Goal: Information Seeking & Learning: Learn about a topic

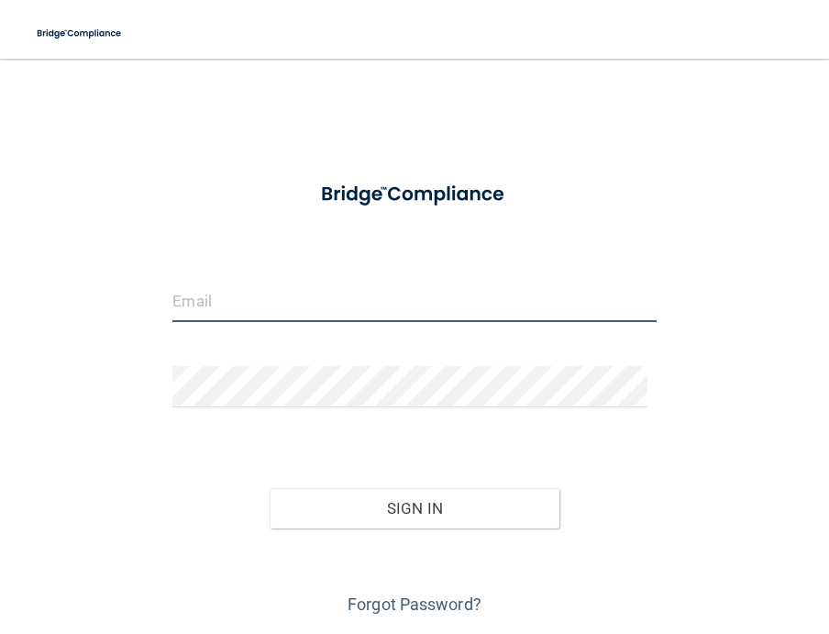
click at [258, 284] on input "email" at bounding box center [415, 301] width 484 height 41
type input "[PERSON_NAME][EMAIL_ADDRESS][DOMAIN_NAME]"
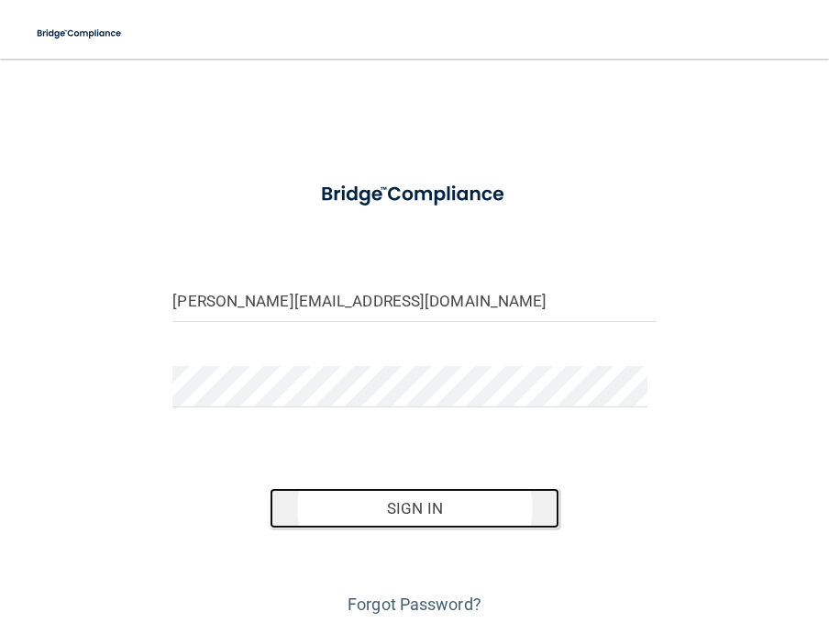
click at [476, 507] on button "Sign In" at bounding box center [415, 508] width 290 height 40
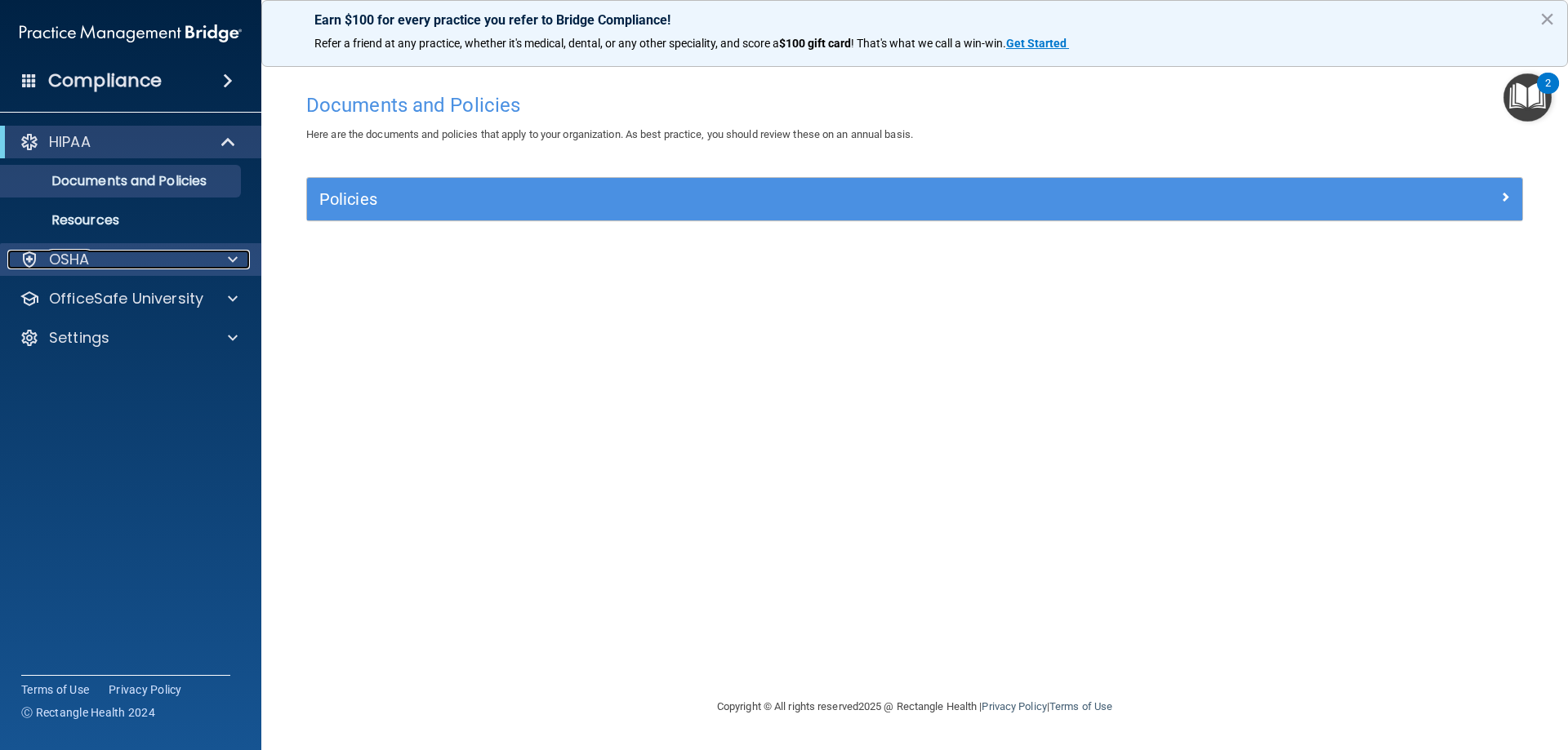
click at [73, 262] on p "OSHA" at bounding box center [69, 260] width 41 height 20
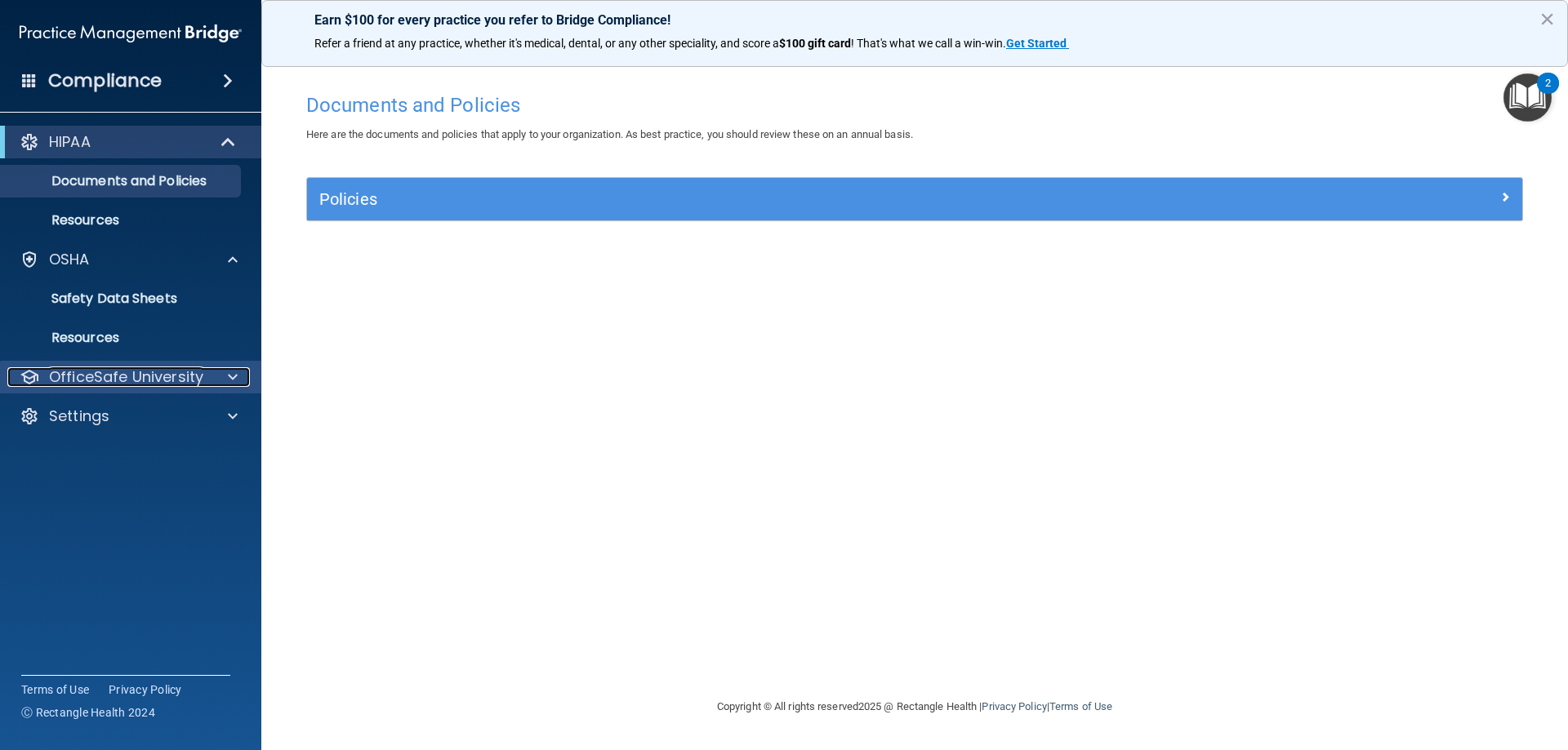
click at [238, 375] on div at bounding box center [230, 377] width 41 height 20
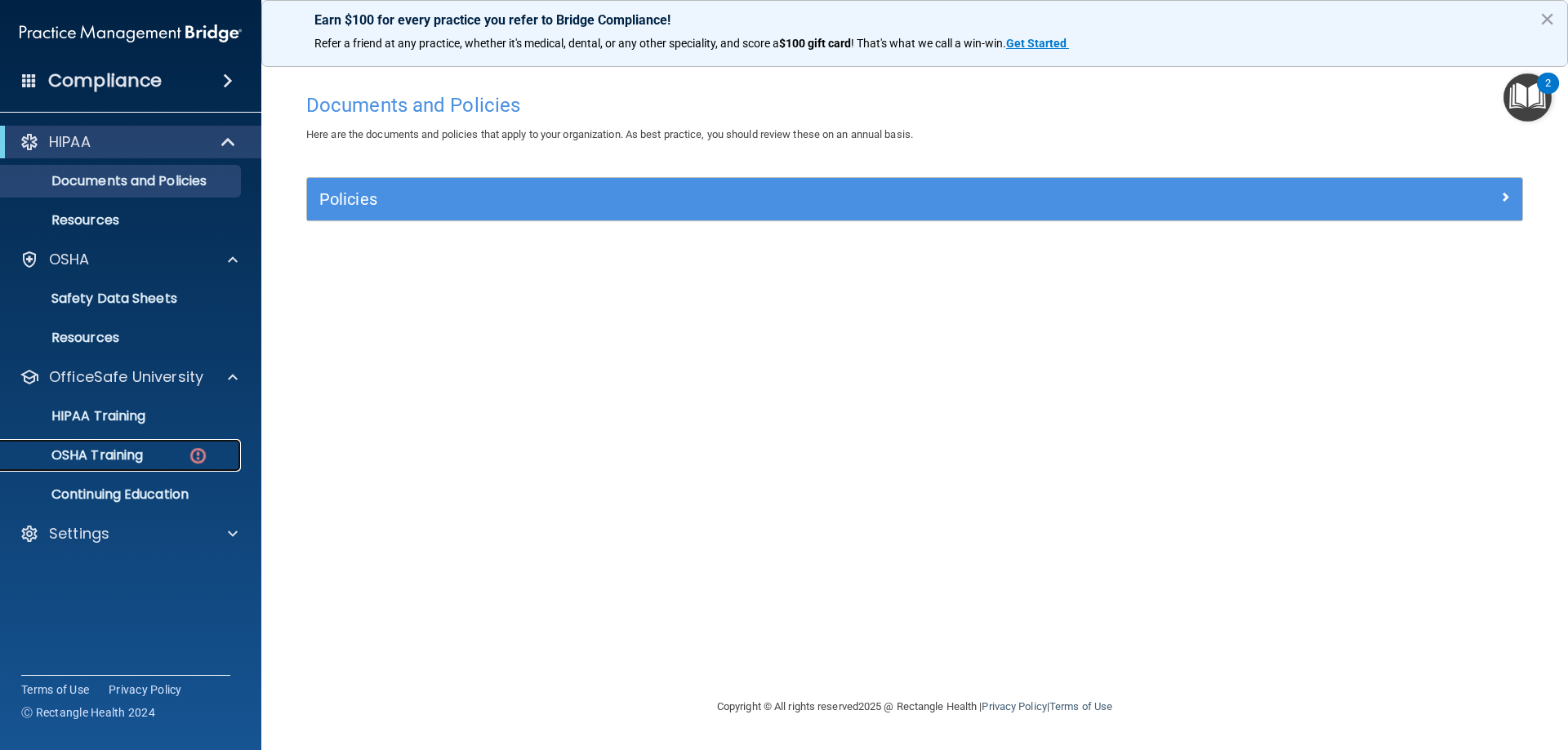
click at [118, 470] on link "OSHA Training" at bounding box center [112, 456] width 257 height 33
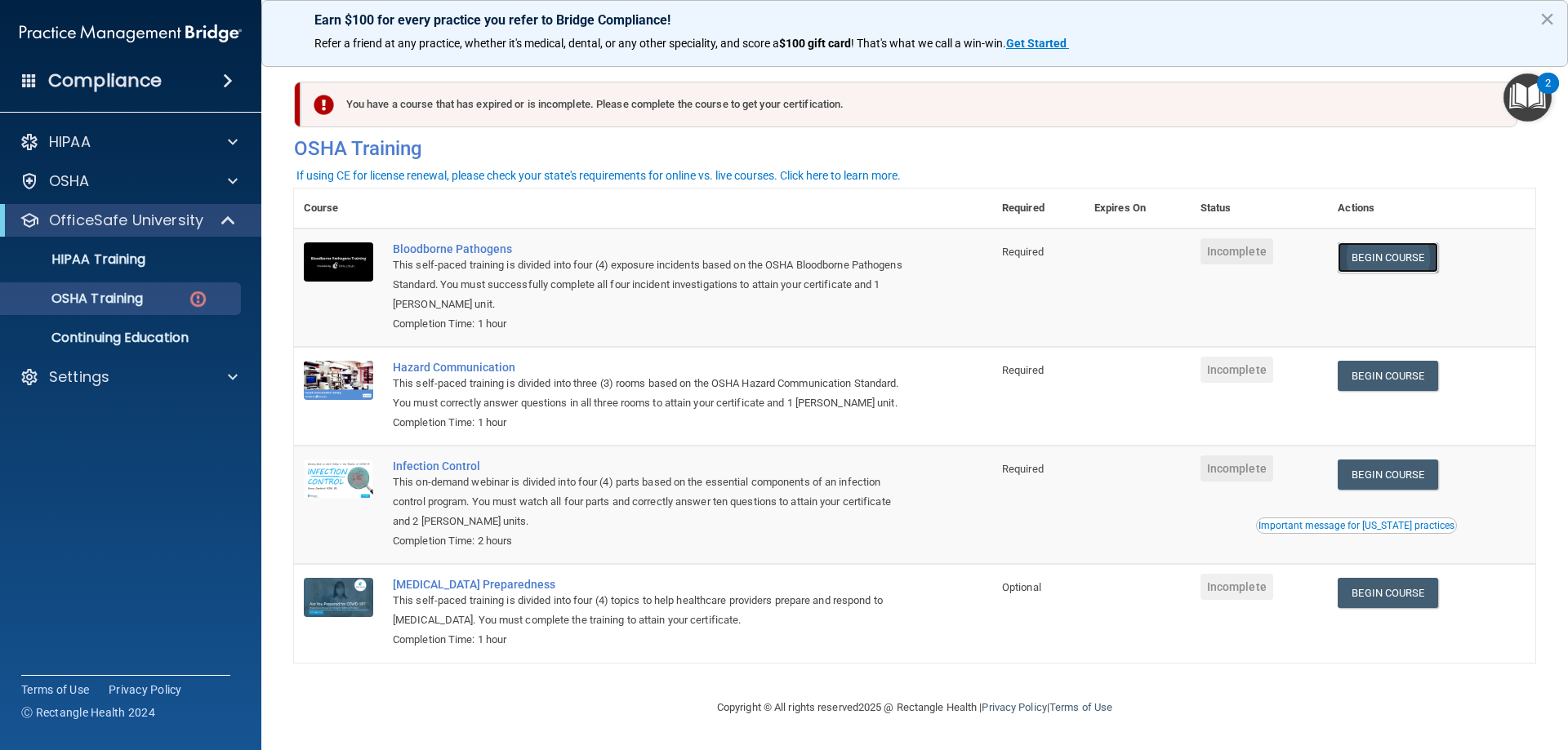
click at [738, 262] on link "Begin Course" at bounding box center [1387, 258] width 100 height 30
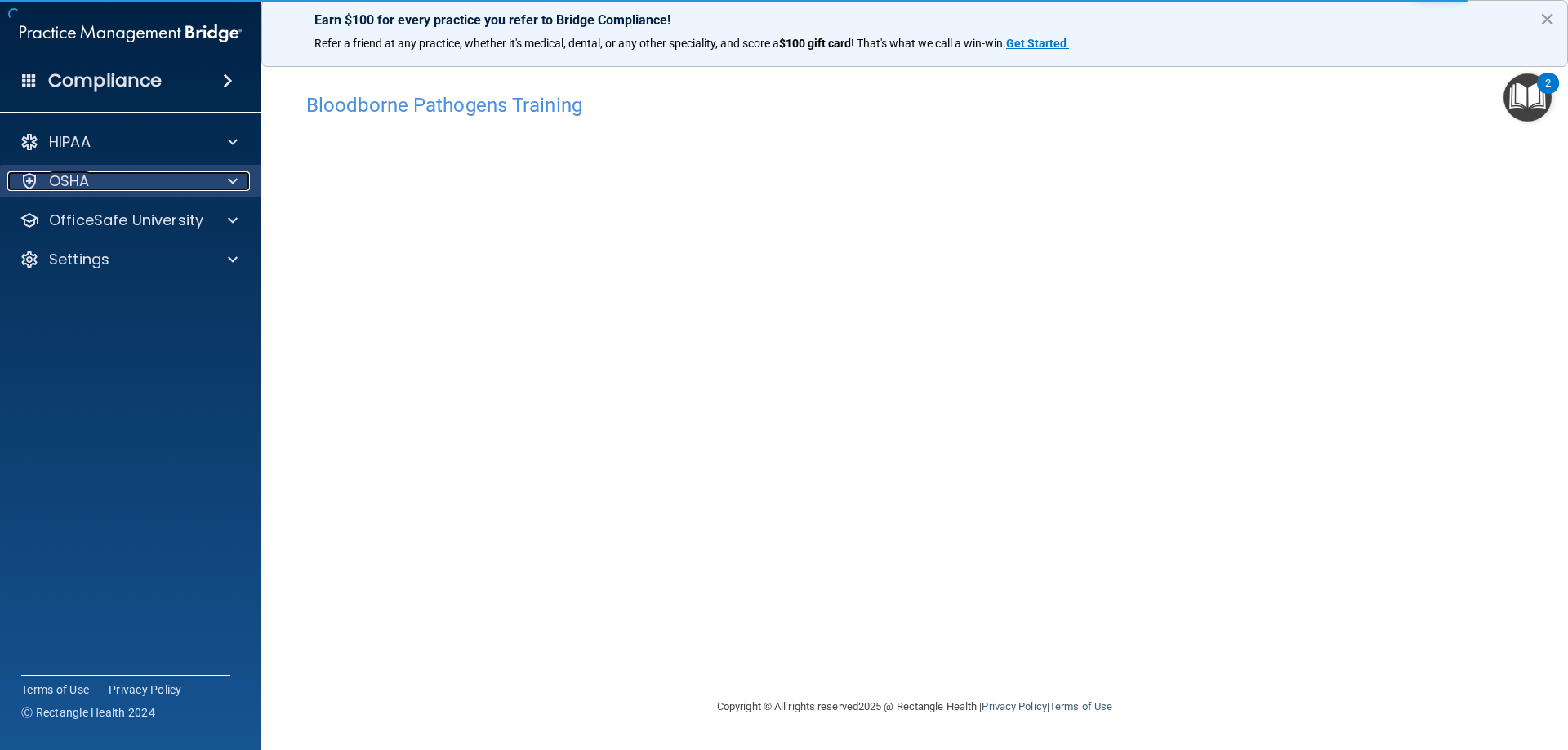
click at [231, 180] on span at bounding box center [232, 181] width 10 height 20
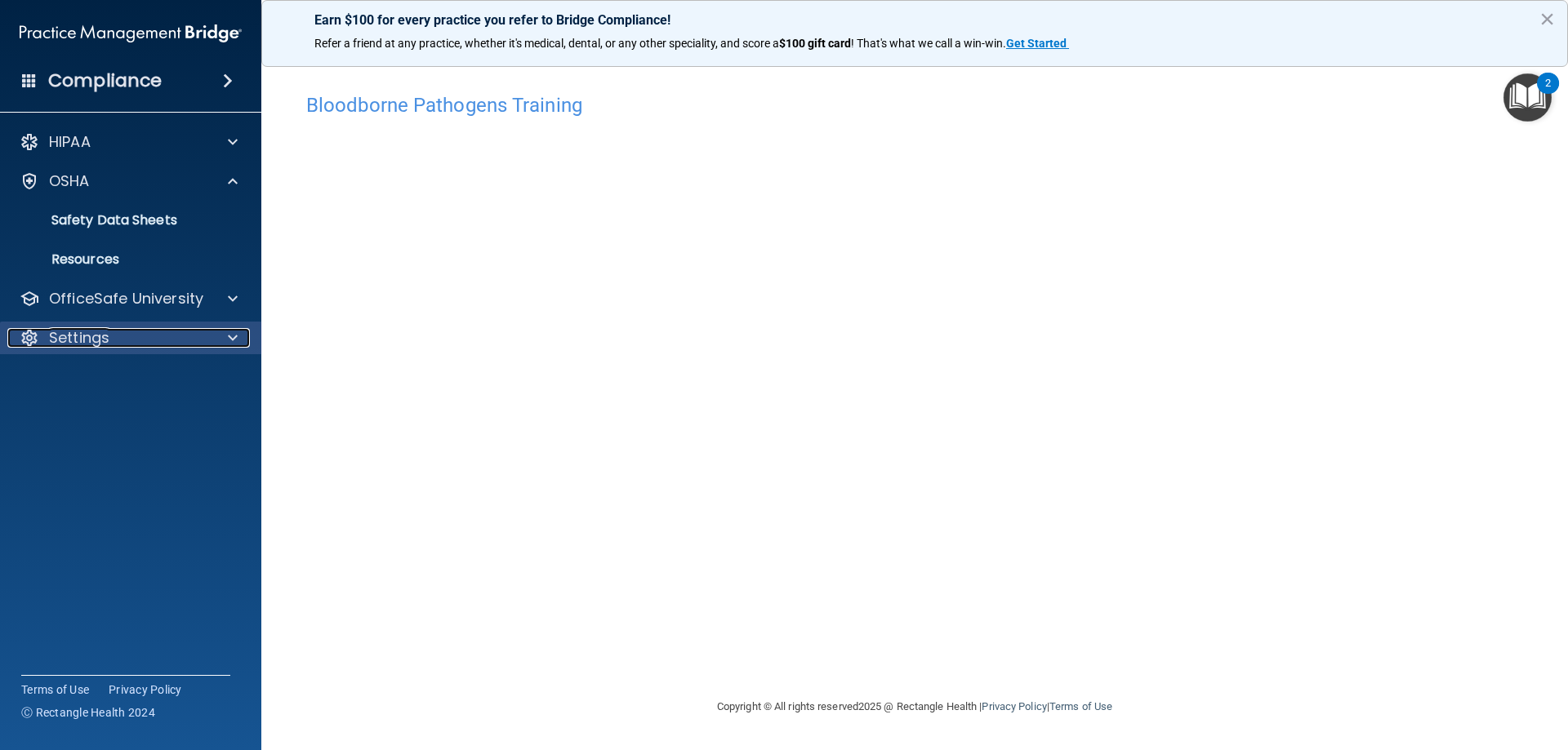
click at [145, 337] on div "Settings" at bounding box center [109, 338] width 203 height 20
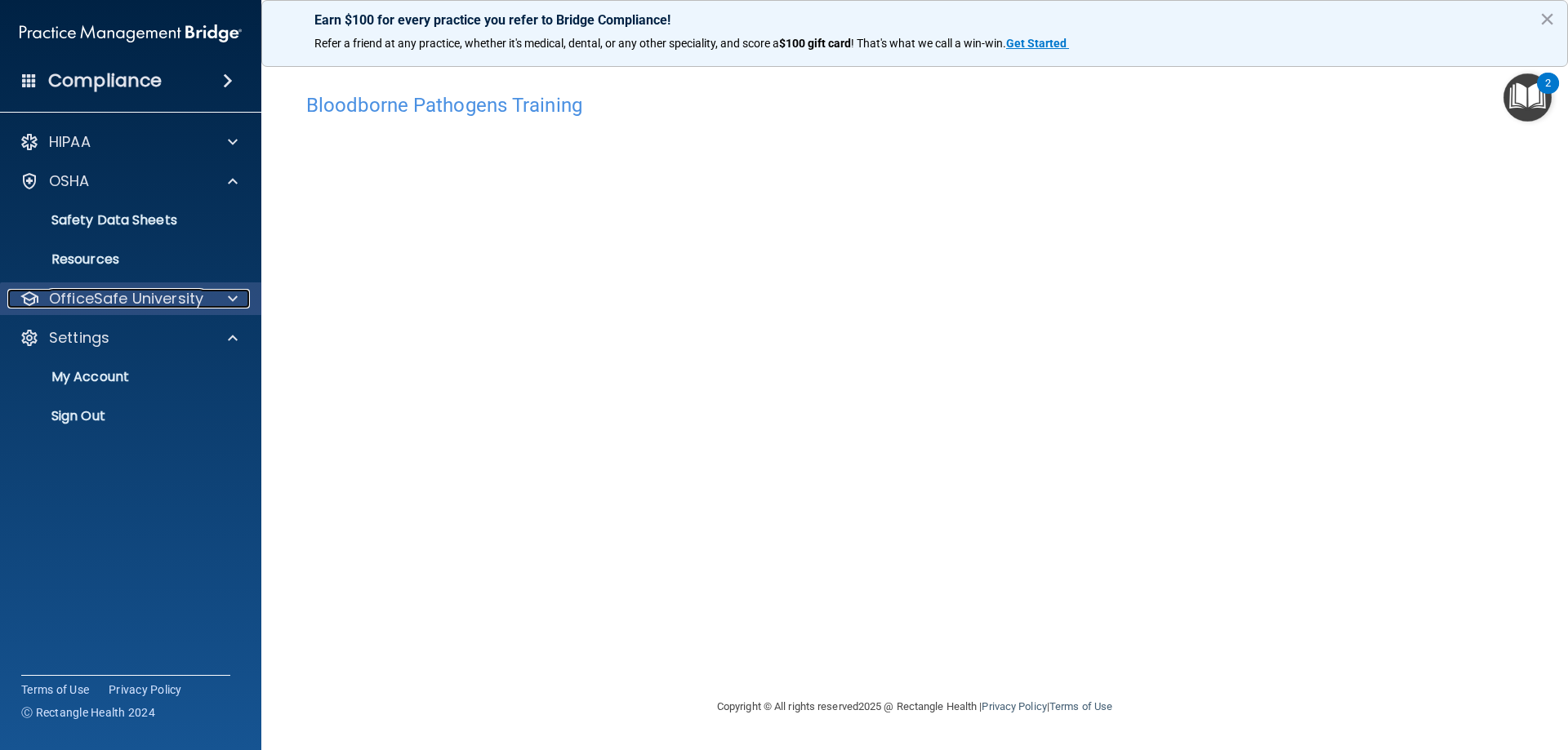
click at [208, 304] on div "OfficeSafe University" at bounding box center [109, 299] width 203 height 20
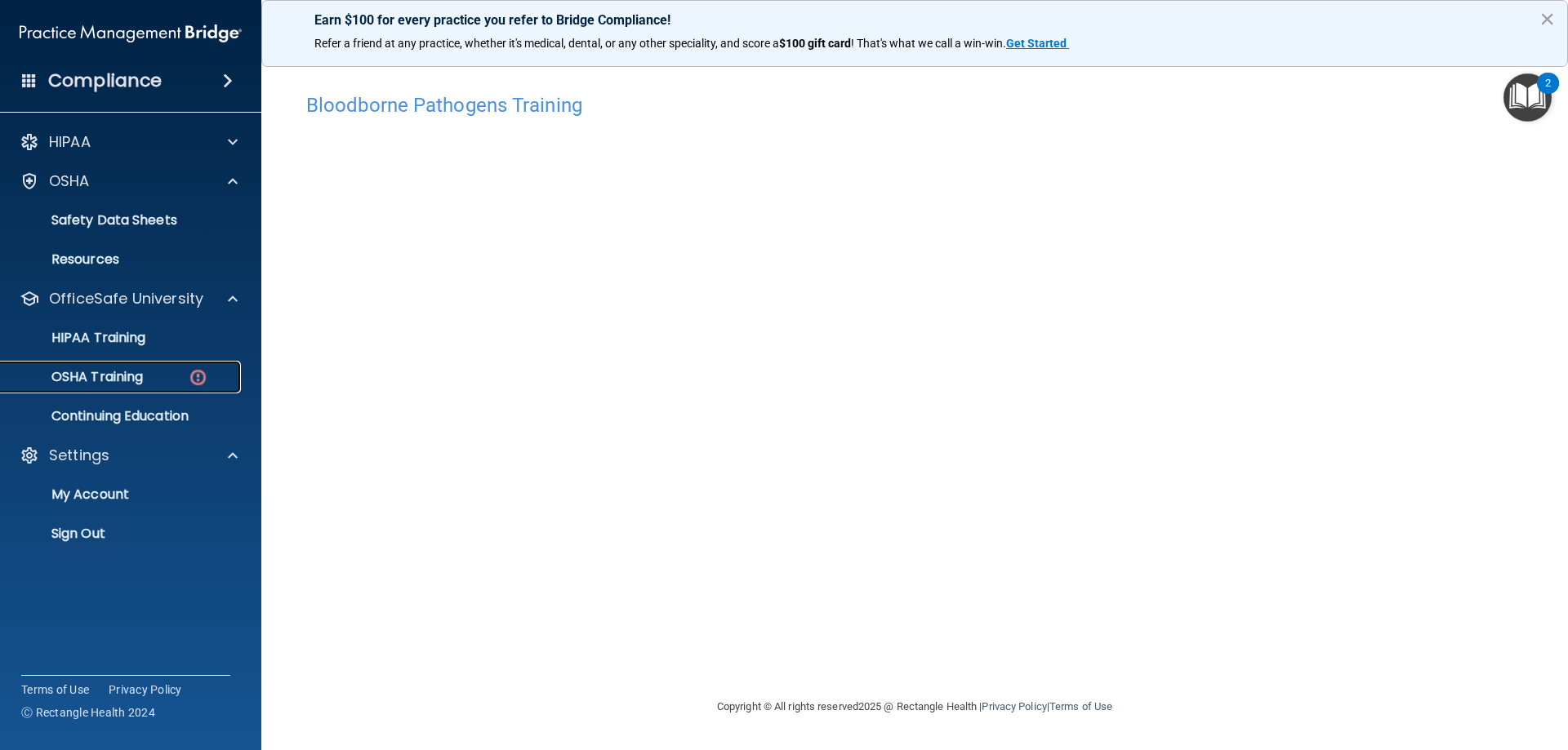
click at [192, 383] on img at bounding box center [198, 377] width 20 height 20
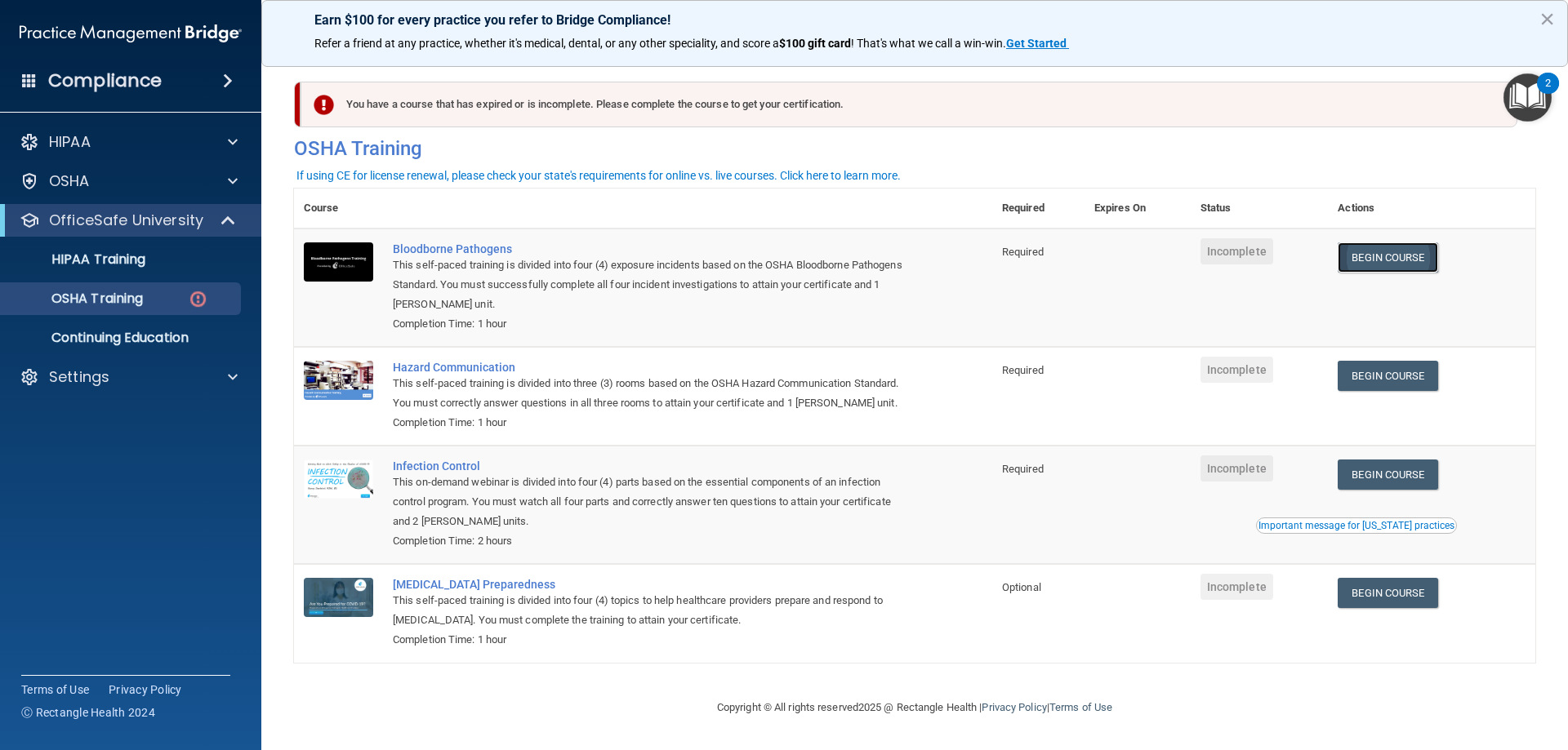
click at [1406, 267] on link "Begin Course" at bounding box center [1387, 258] width 100 height 30
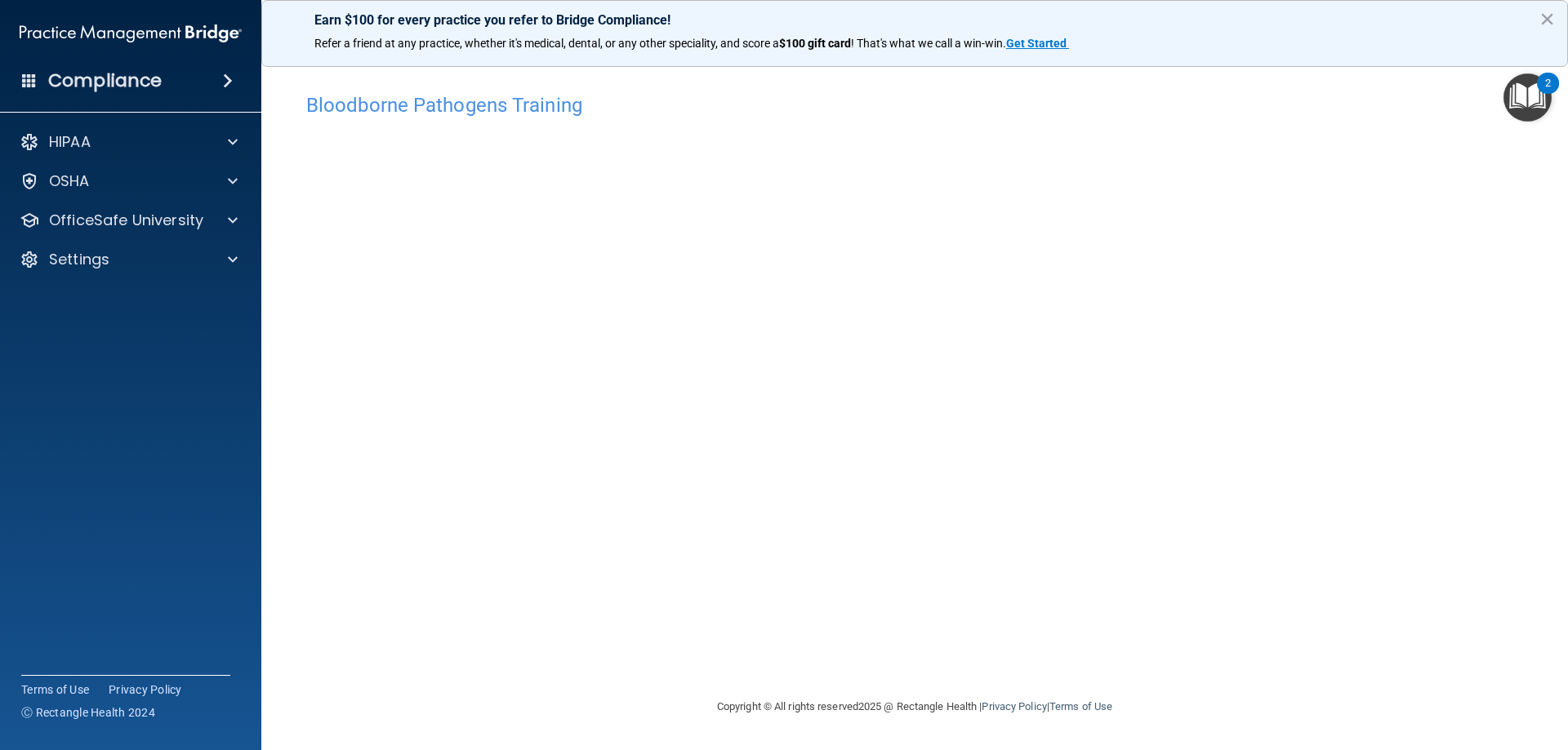
click at [1521, 109] on img "Open Resource Center, 2 new notifications" at bounding box center [1527, 98] width 48 height 48
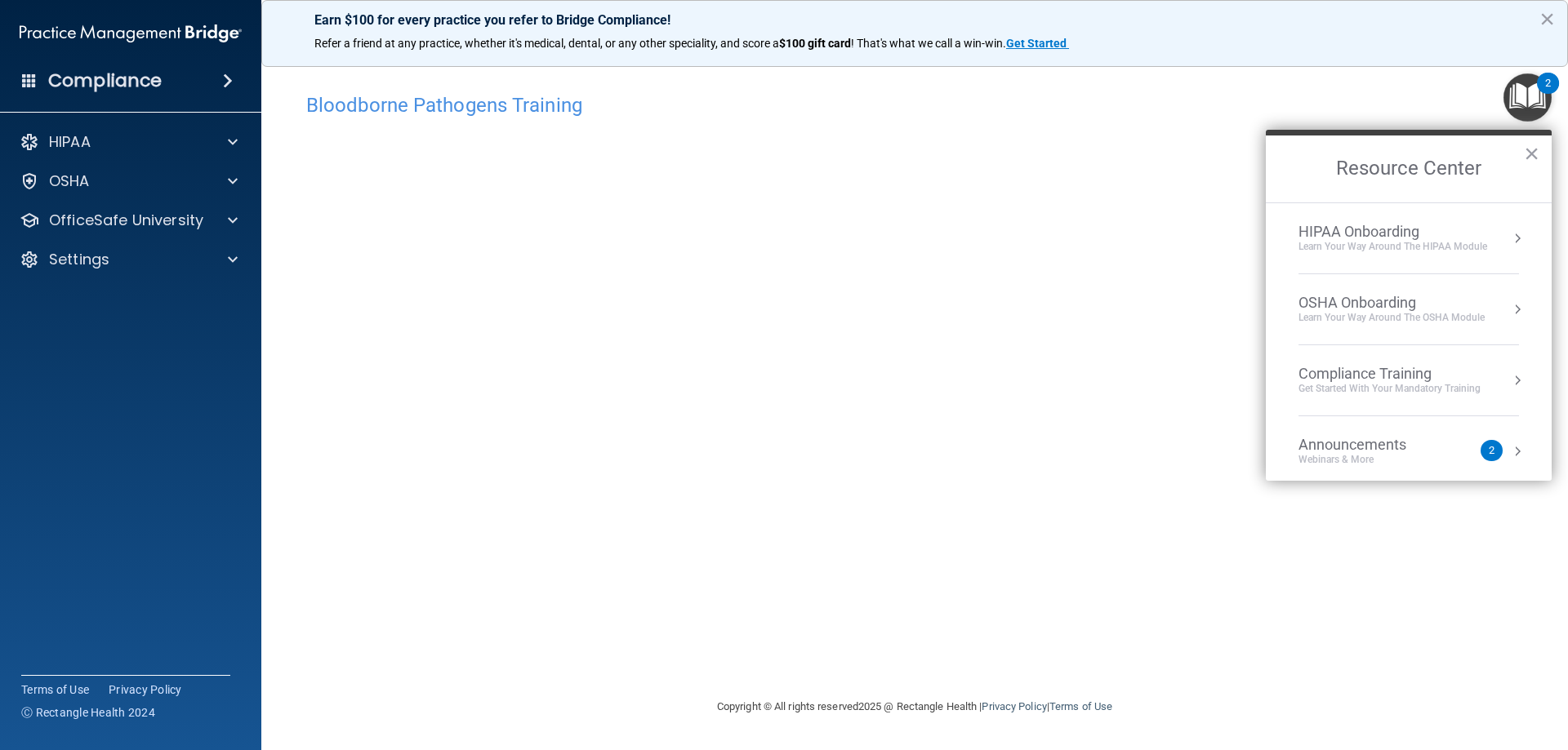
click at [1513, 302] on ol "HIPAA Onboarding Learn Your Way around the HIPAA module OSHA Onboarding Learn y…" at bounding box center [1408, 342] width 286 height 278
click at [1509, 308] on button "Resource Center" at bounding box center [1517, 310] width 16 height 16
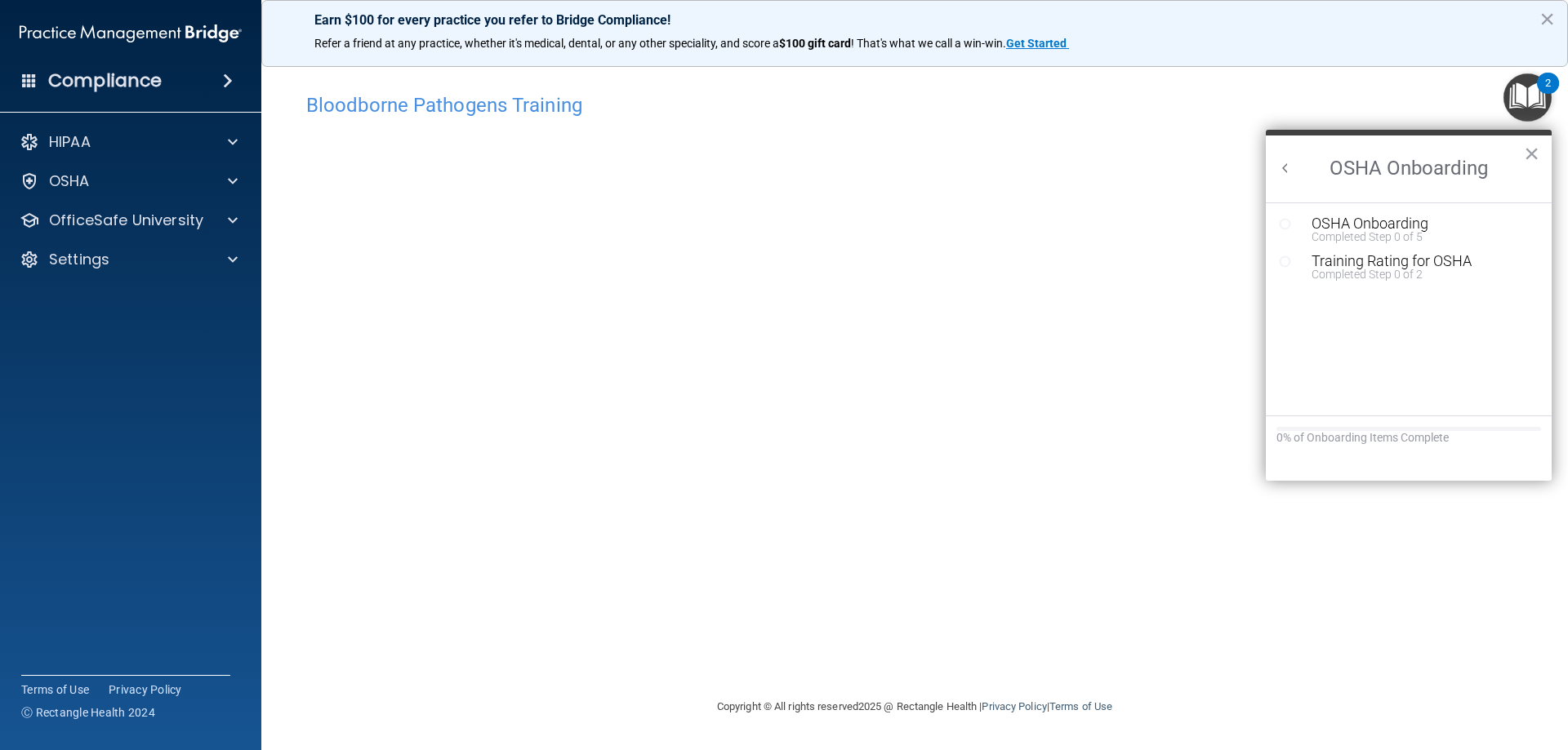
click at [1283, 164] on button "Back to Resource Center Home" at bounding box center [1285, 168] width 16 height 16
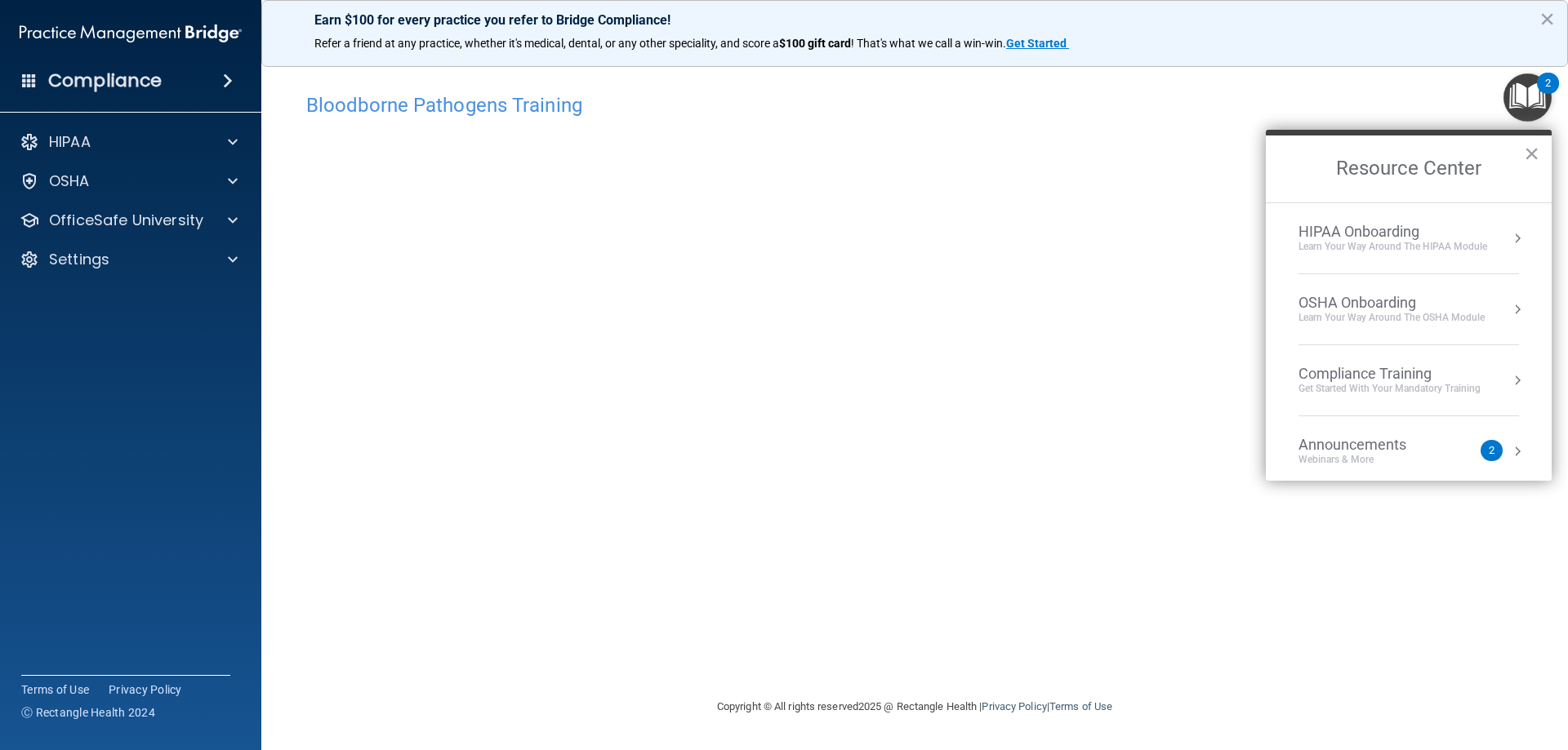
click at [1509, 378] on button "Resource Center" at bounding box center [1517, 380] width 16 height 16
click at [1284, 172] on button "Back to Resource Center Home" at bounding box center [1285, 168] width 16 height 16
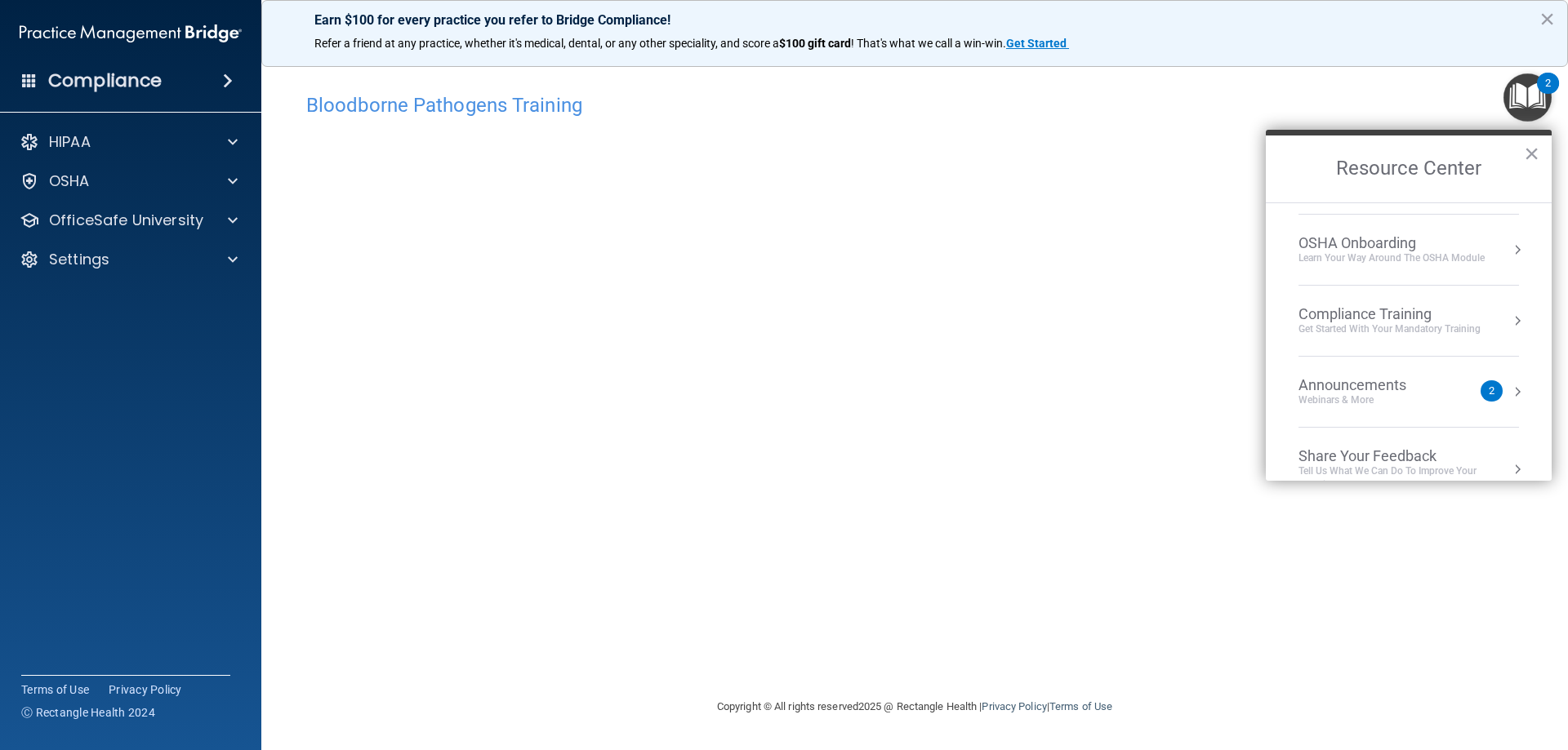
scroll to position [92, 0]
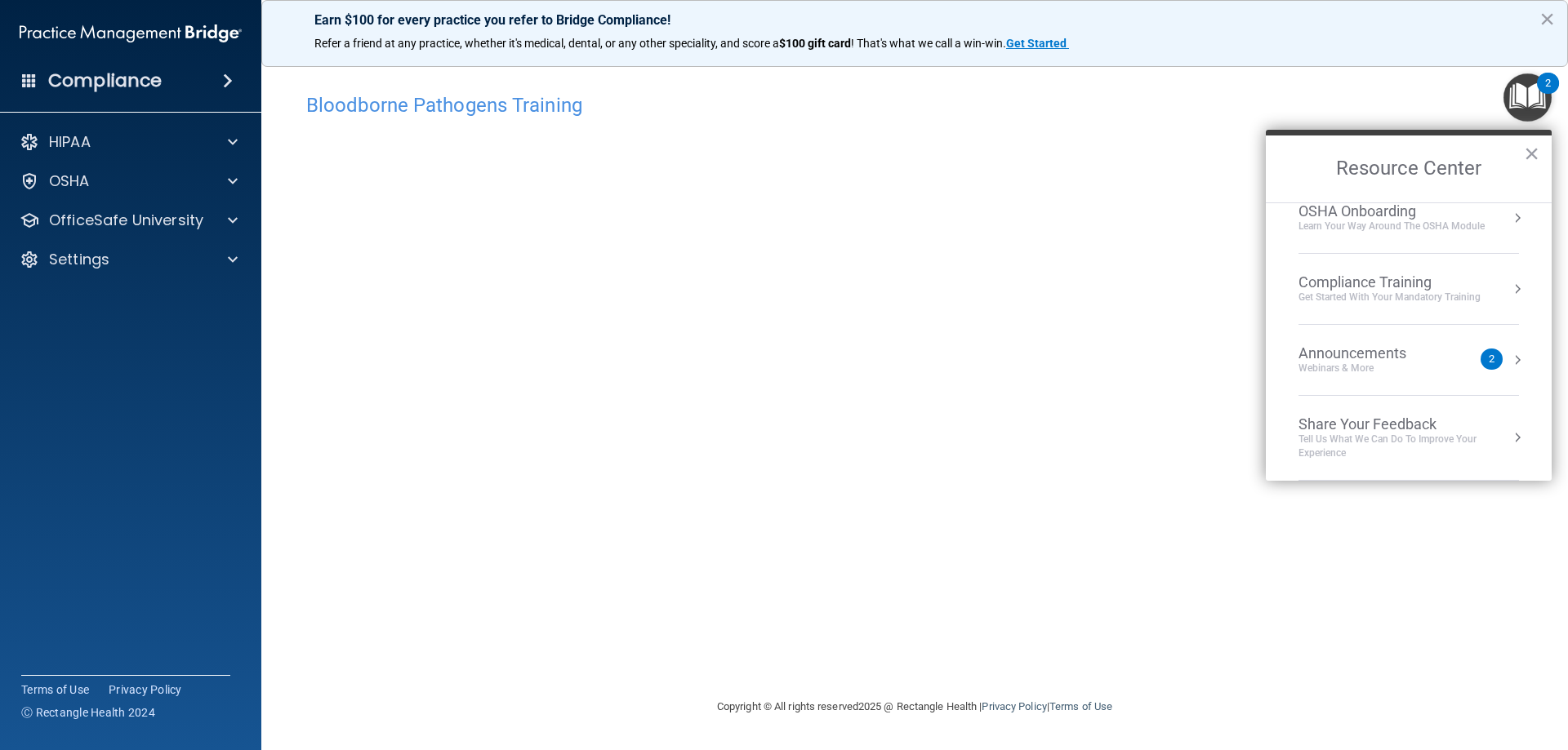
click at [1510, 360] on button "Resource Center" at bounding box center [1517, 359] width 16 height 16
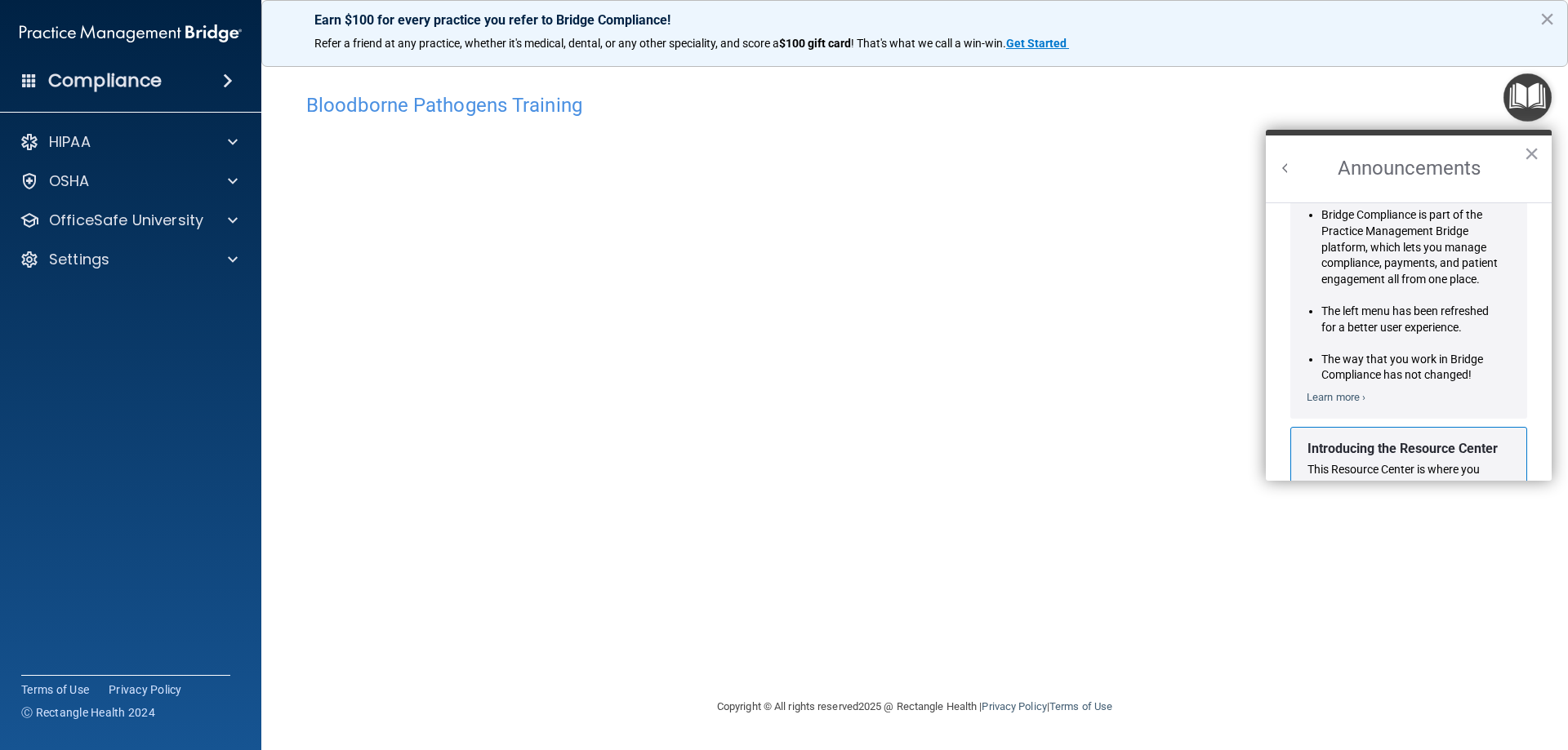
scroll to position [0, 0]
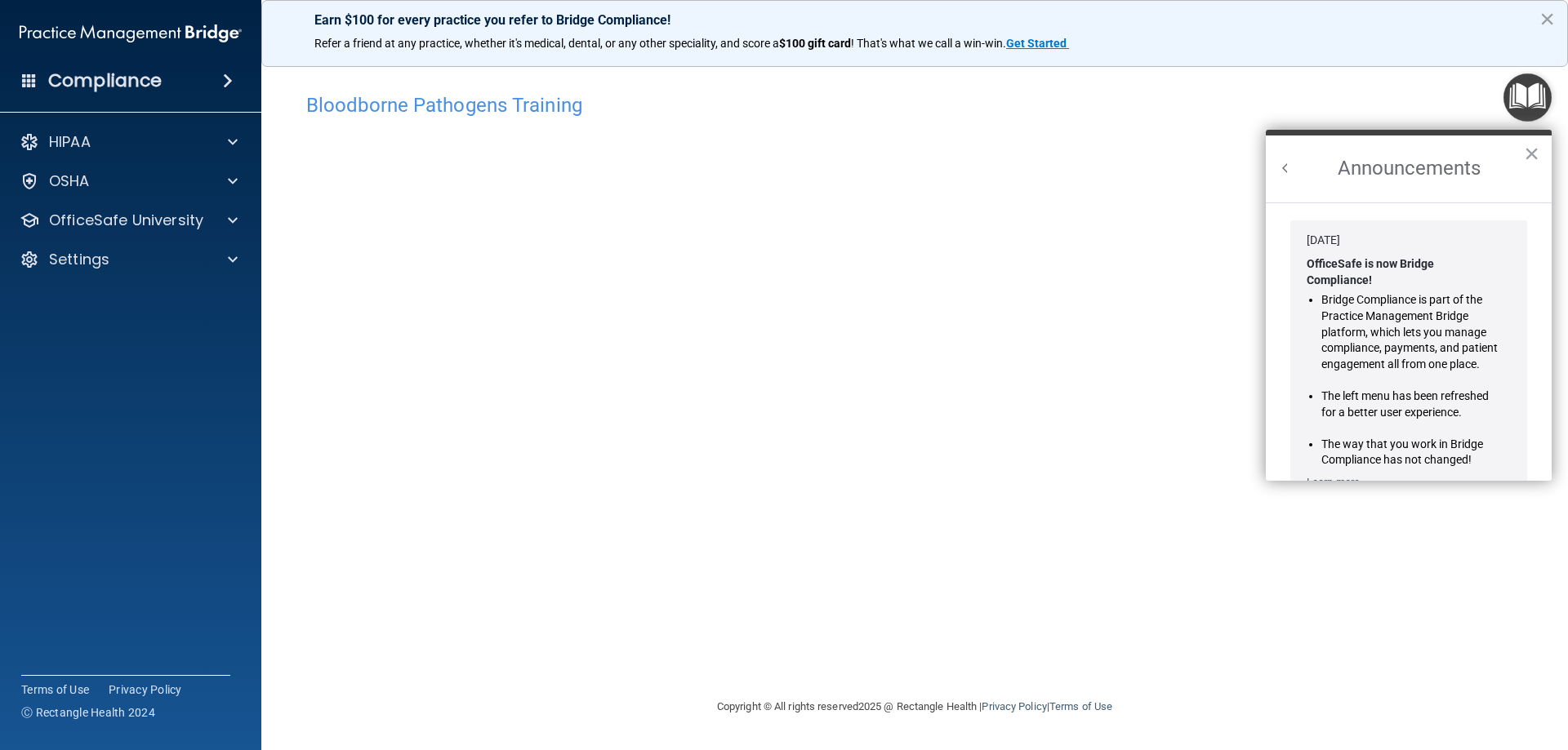
click at [1305, 160] on h2 "Announcements" at bounding box center [1408, 168] width 286 height 67
click at [1289, 149] on h2 "Announcements" at bounding box center [1408, 168] width 286 height 67
click at [1286, 169] on button "Back to Resource Center Home" at bounding box center [1285, 168] width 16 height 16
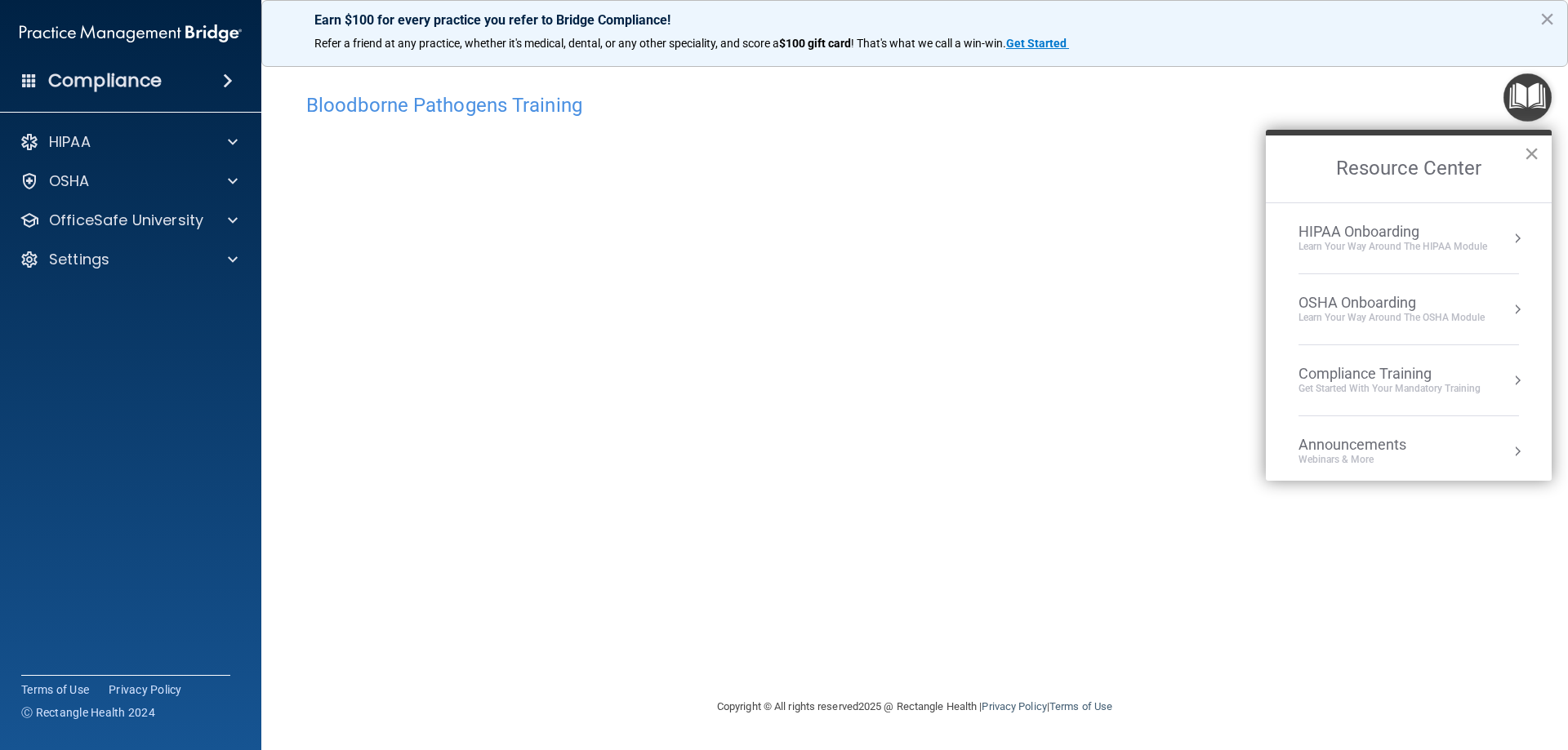
click at [1527, 154] on button "×" at bounding box center [1531, 153] width 15 height 26
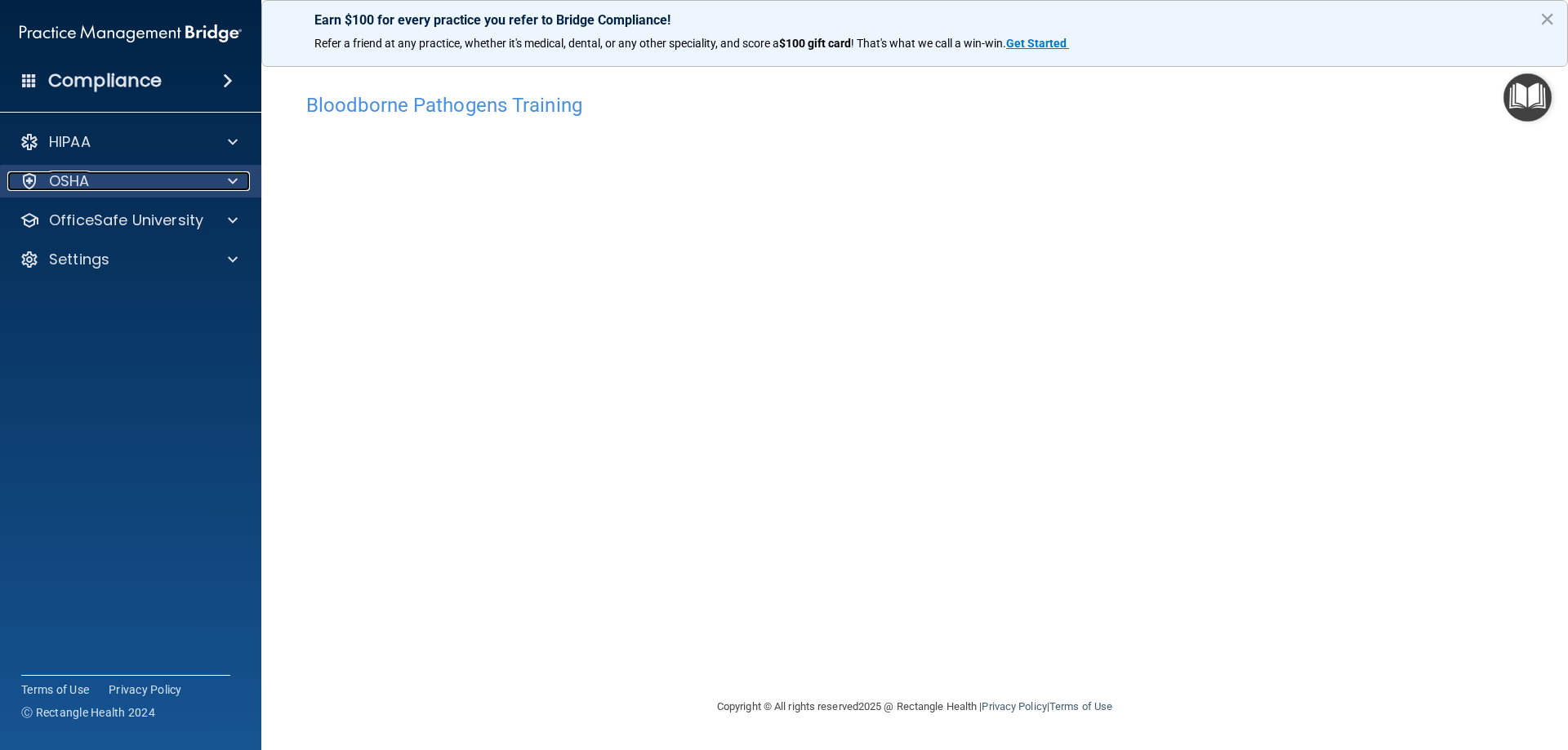
click at [236, 182] on span at bounding box center [232, 181] width 10 height 20
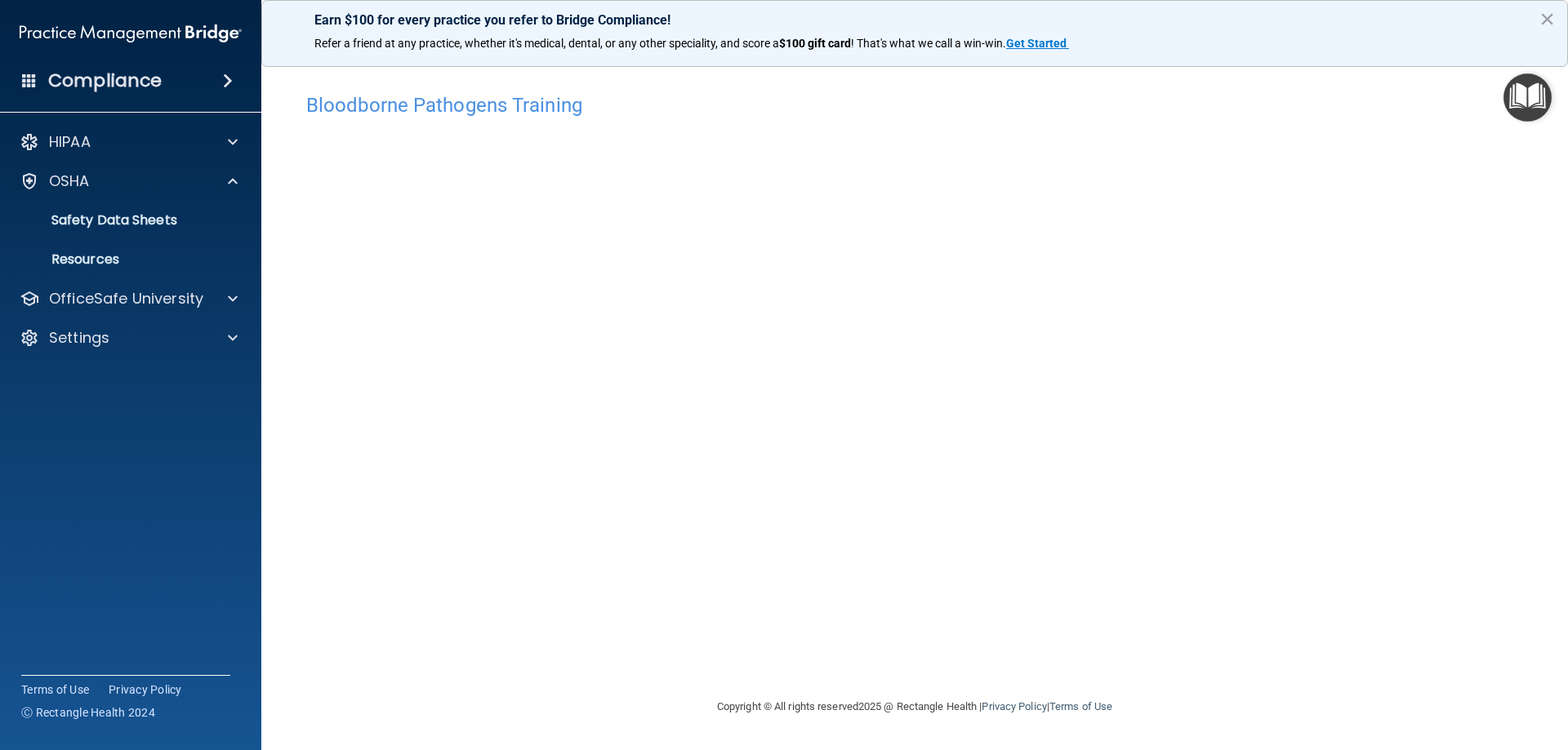
drag, startPoint x: 1521, startPoint y: 104, endPoint x: 1286, endPoint y: 85, distance: 235.8
click at [1286, 85] on div "Bloodborne Pathogens Training" at bounding box center [914, 104] width 1241 height 40
click at [1545, 228] on main "Bloodborne Pathogens Training This course doesn’t expire until . Are you sure y…" at bounding box center [915, 401] width 1306 height 698
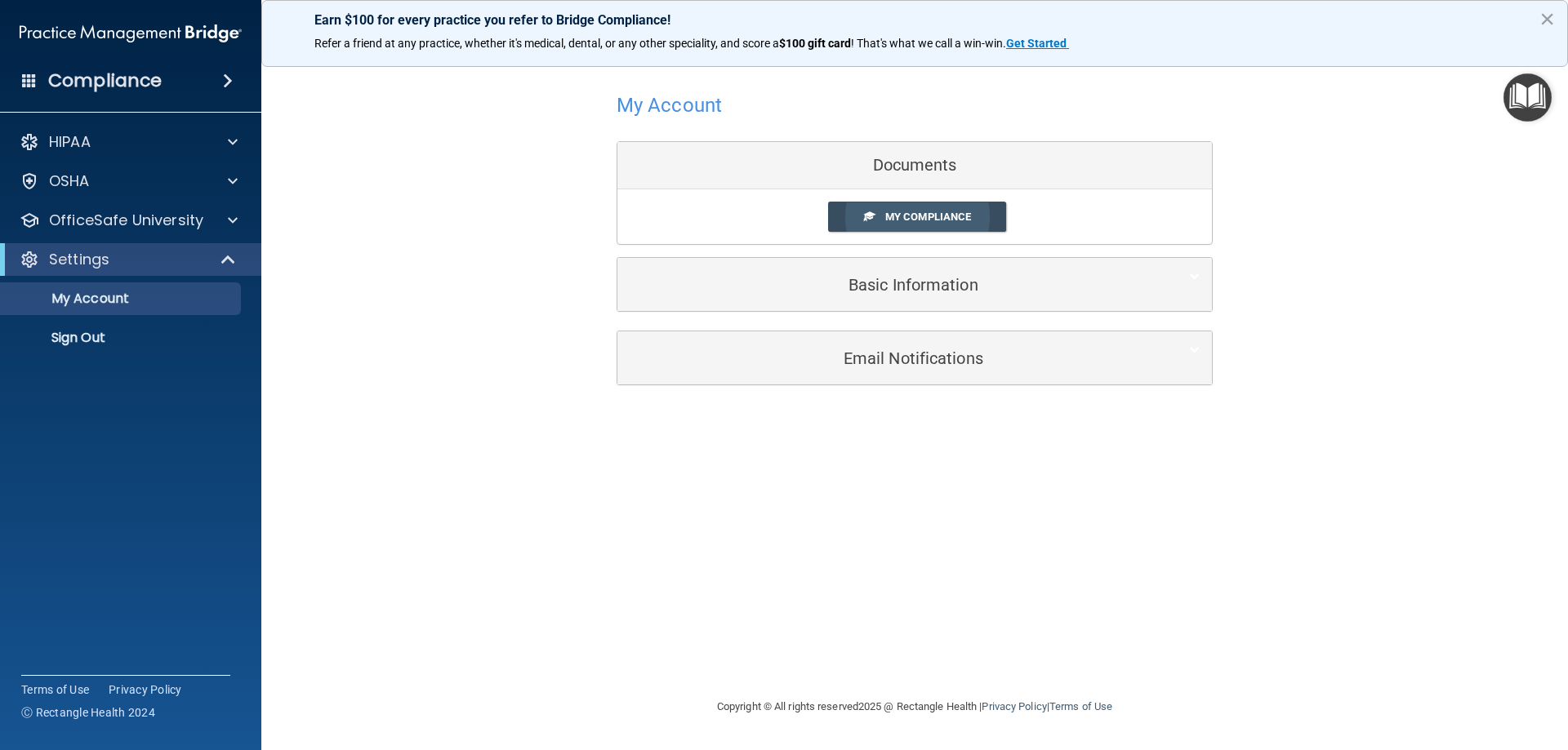
click at [940, 216] on span "My Compliance" at bounding box center [928, 217] width 85 height 12
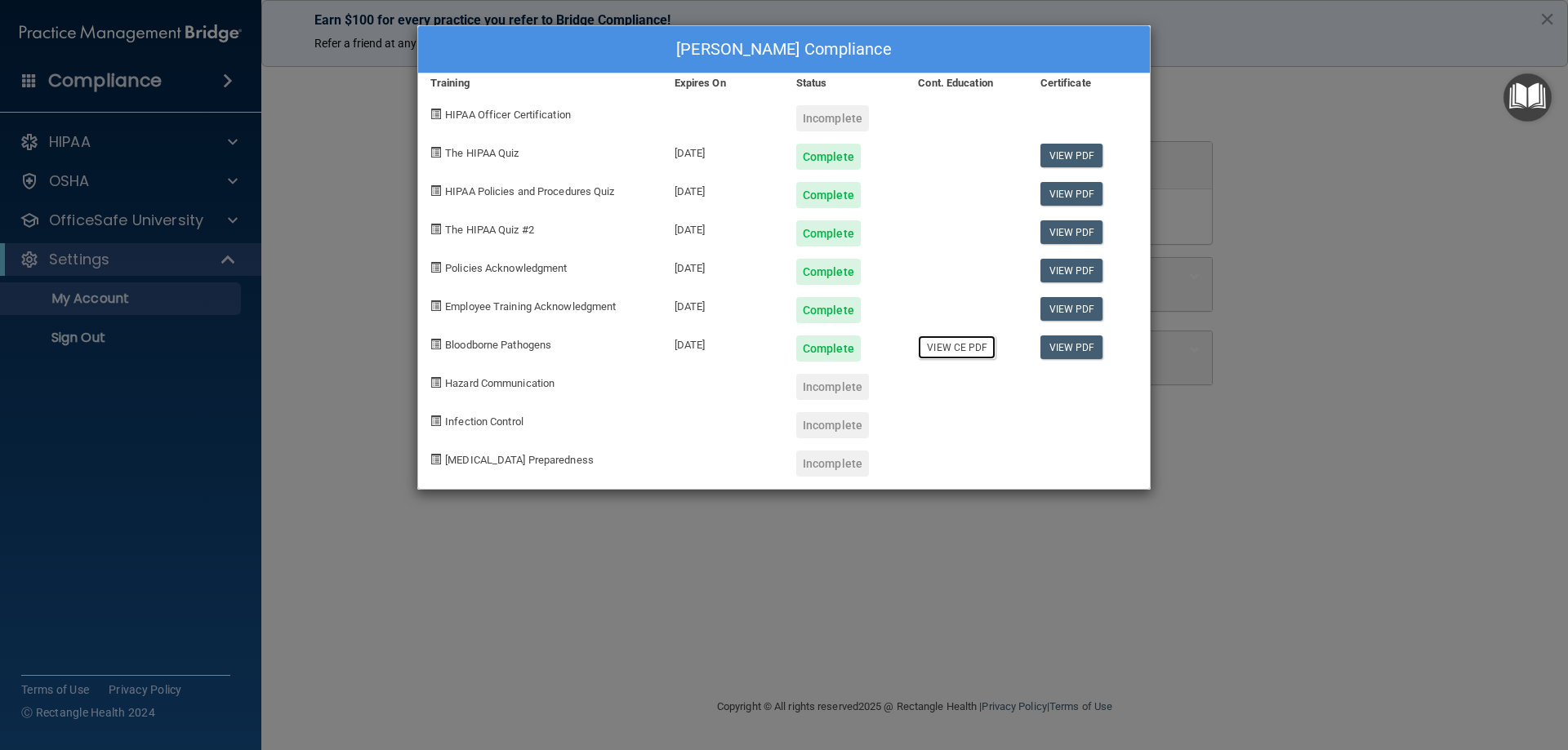
click at [961, 350] on link "View CE PDF" at bounding box center [956, 347] width 77 height 24
click at [1346, 117] on div "Jessica Meyer's Compliance Training Expires On Status Cont. Education Certifica…" at bounding box center [784, 375] width 1568 height 750
